Goal: Transaction & Acquisition: Purchase product/service

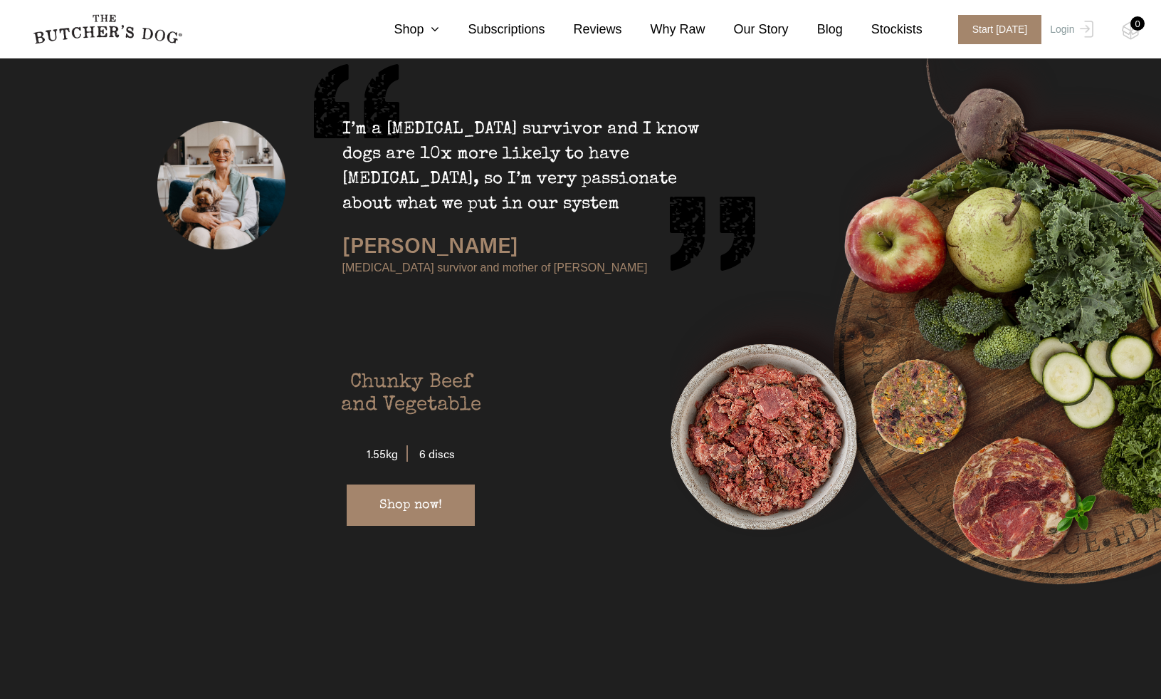
scroll to position [2689, 0]
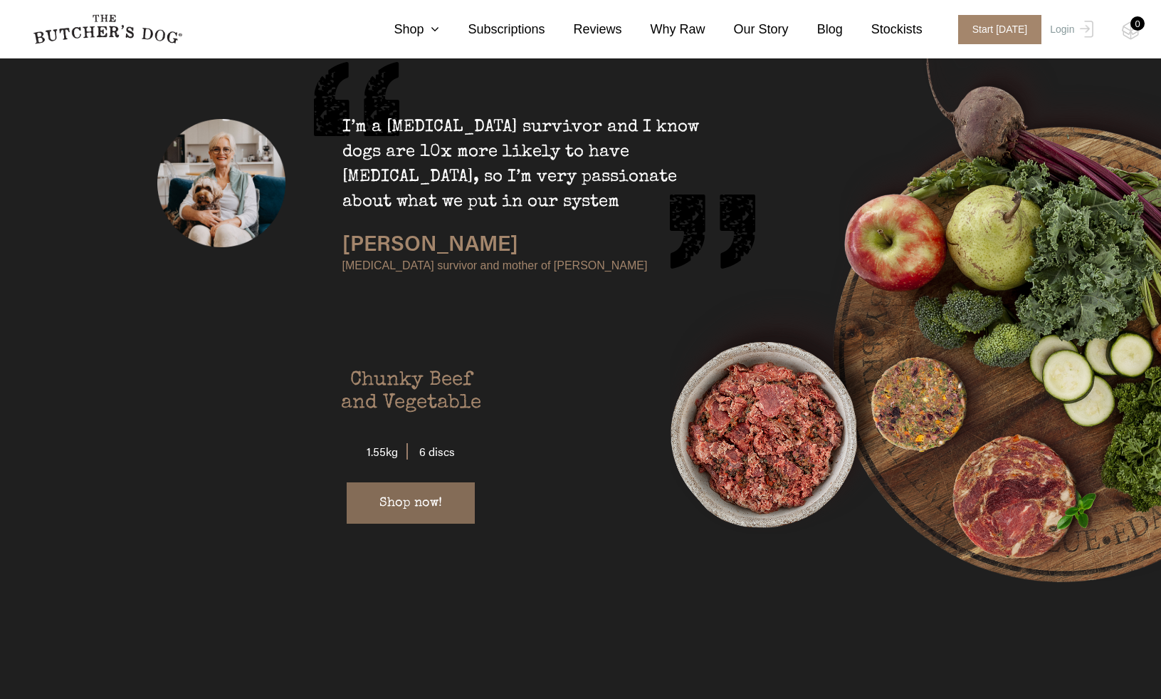
click at [401, 482] on link "Shop now!" at bounding box center [411, 502] width 128 height 41
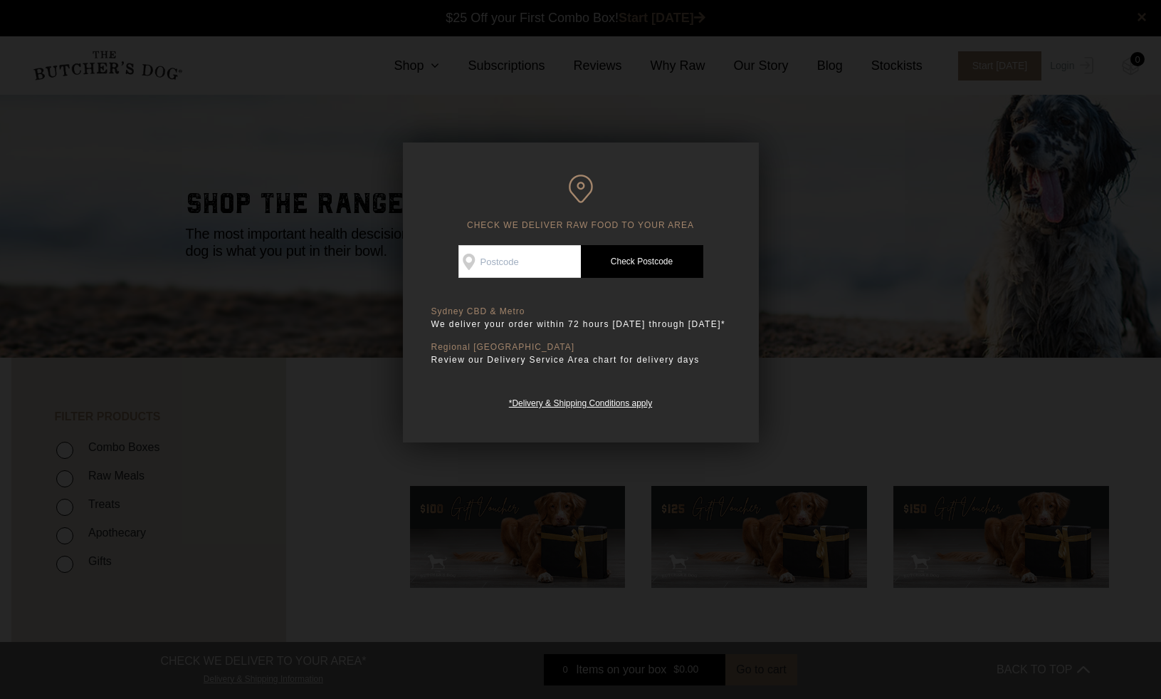
click at [498, 266] on input "Check Availability At" at bounding box center [520, 261] width 122 height 33
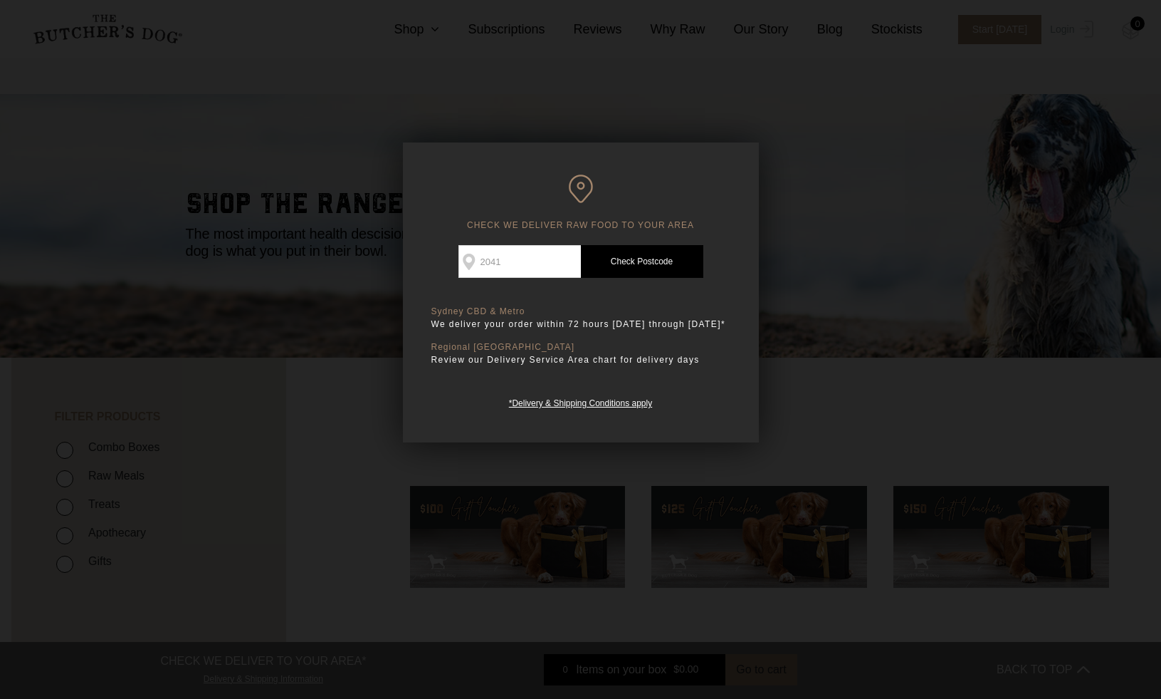
scroll to position [82, 0]
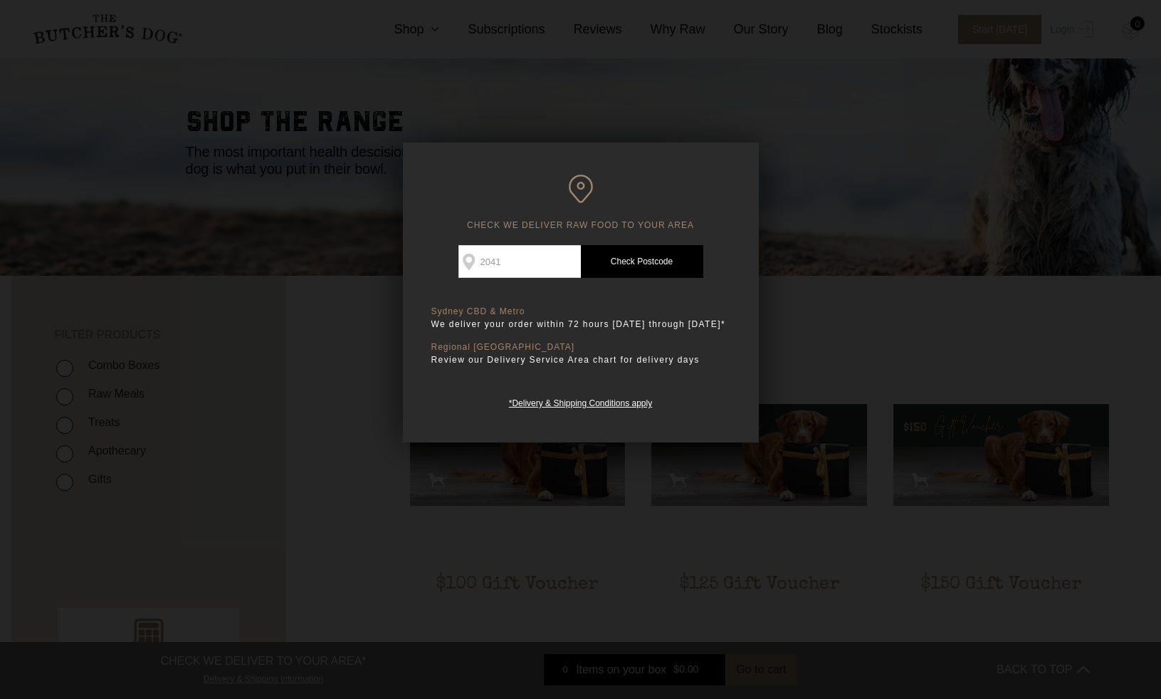
type input "2041"
click at [625, 261] on link "Check Postcode" at bounding box center [642, 261] width 122 height 33
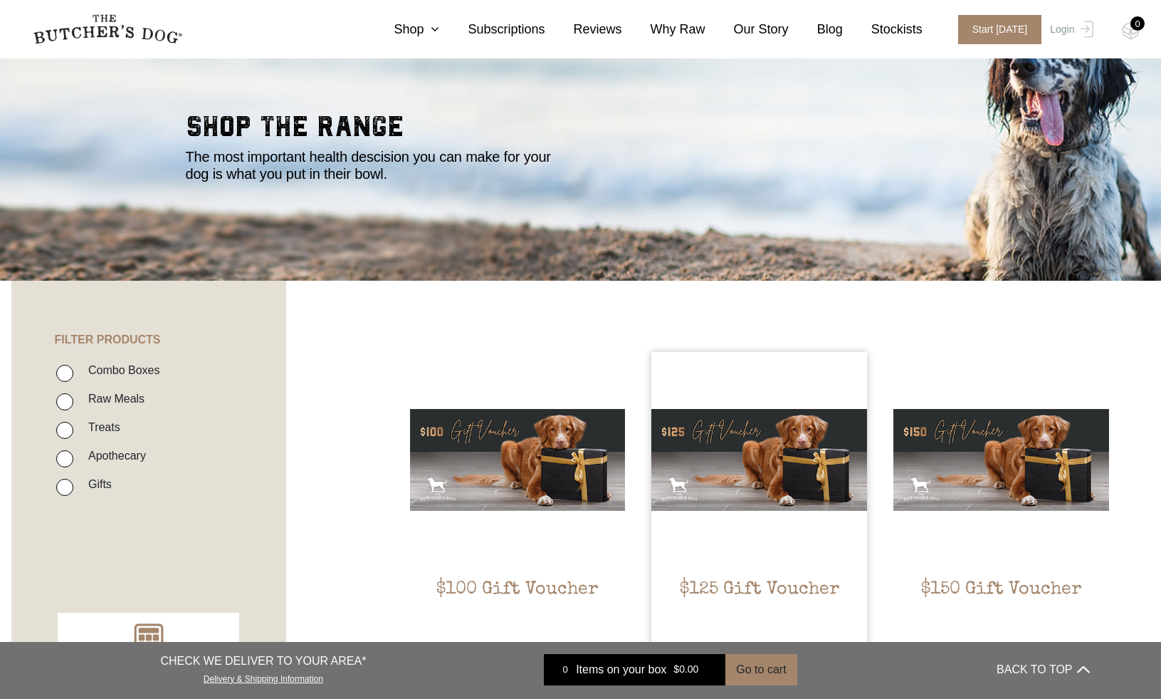
scroll to position [80, 0]
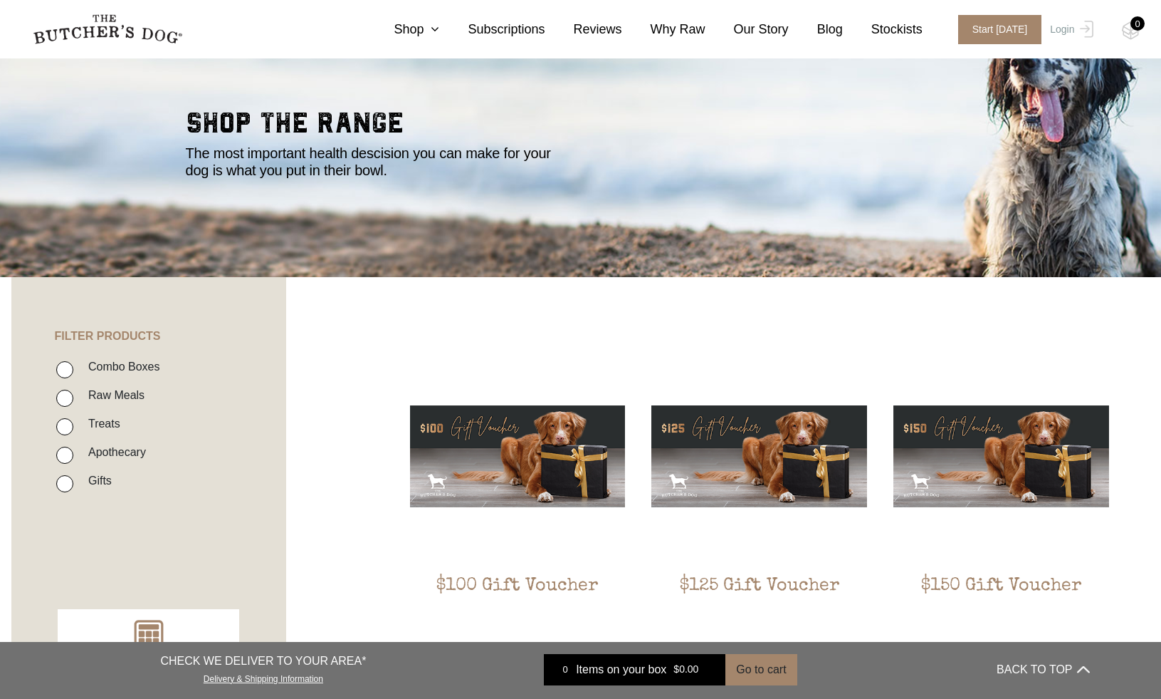
drag, startPoint x: 68, startPoint y: 368, endPoint x: 89, endPoint y: 412, distance: 48.4
click at [68, 369] on input "Combo Boxes" at bounding box center [64, 369] width 17 height 17
checkbox input "true"
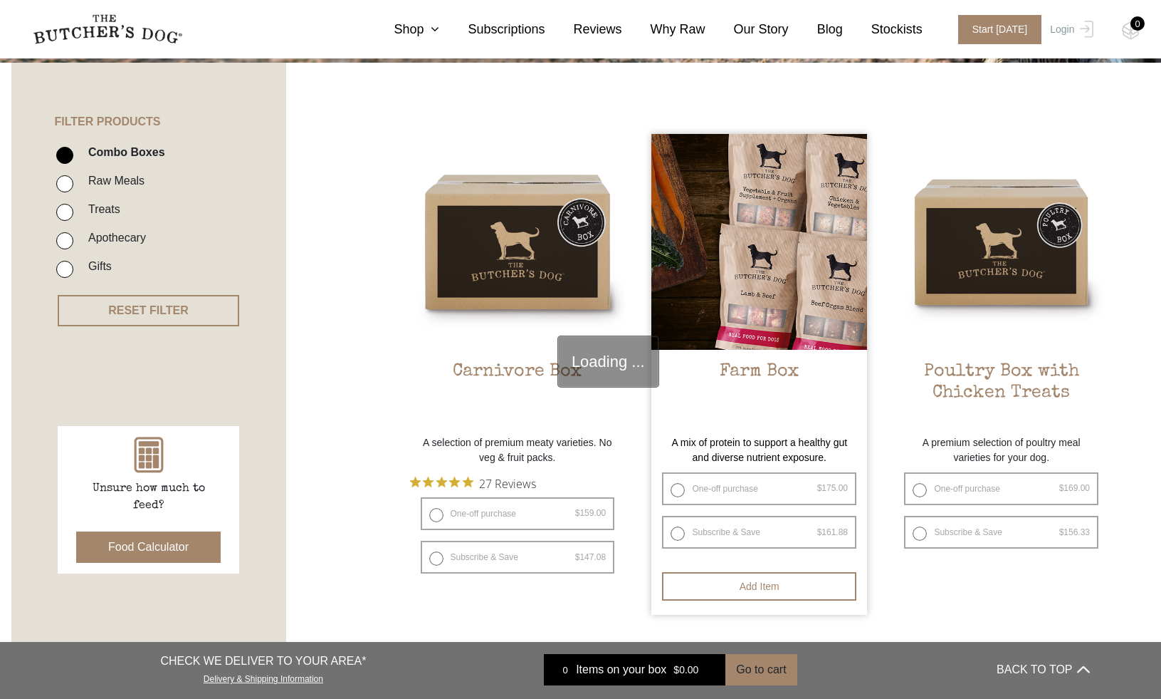
scroll to position [322, 0]
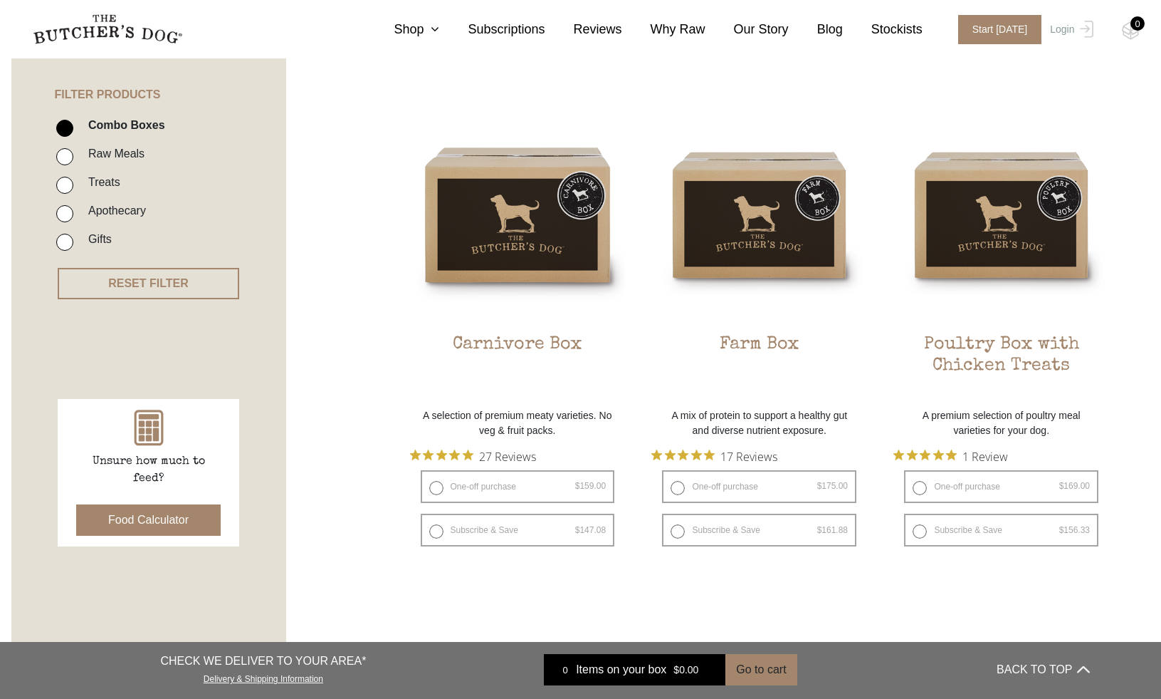
click at [66, 155] on input "Raw Meals" at bounding box center [64, 156] width 17 height 17
checkbox input "true"
click at [62, 132] on input "Combo Boxes" at bounding box center [64, 128] width 17 height 17
checkbox input "false"
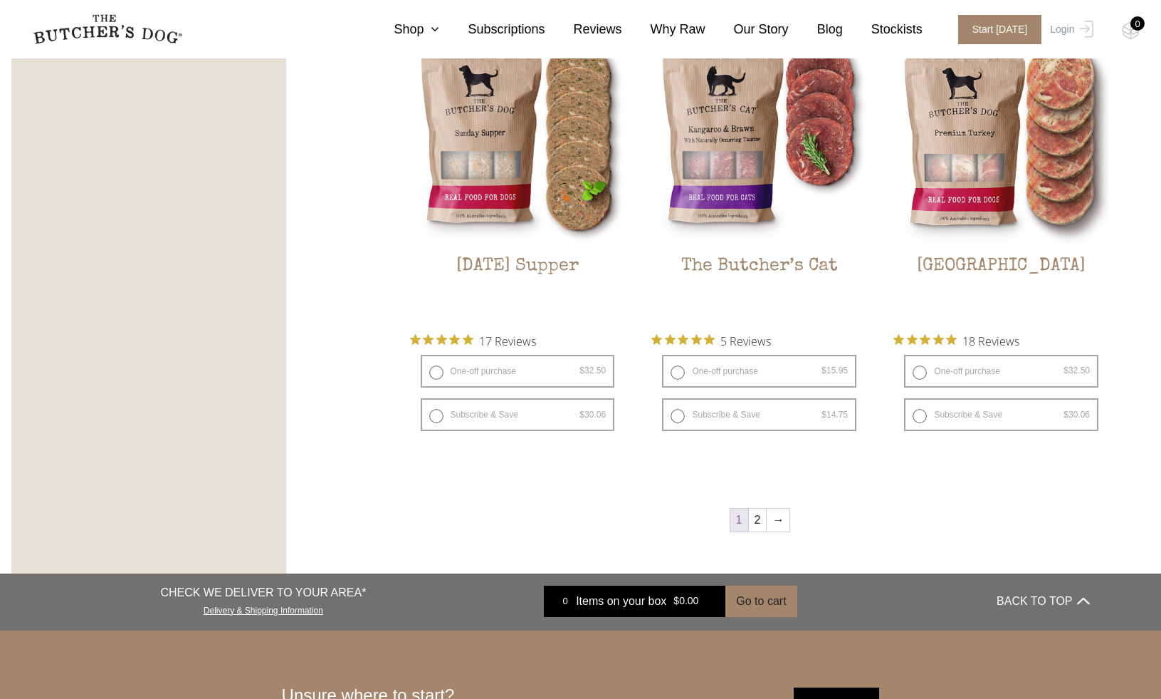
scroll to position [1823, 0]
